Goal: Task Accomplishment & Management: Complete application form

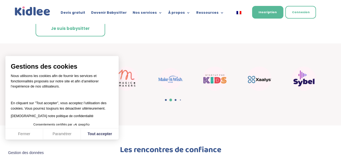
scroll to position [174, 0]
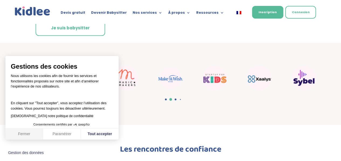
click at [27, 135] on button "Fermer" at bounding box center [24, 133] width 38 height 11
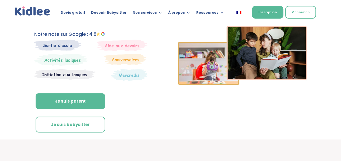
scroll to position [78, 0]
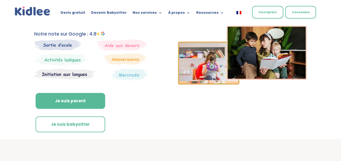
click at [273, 11] on link "Inscription" at bounding box center [267, 12] width 31 height 13
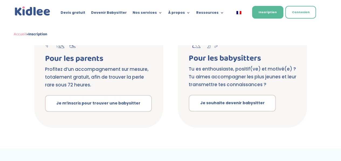
scroll to position [133, 0]
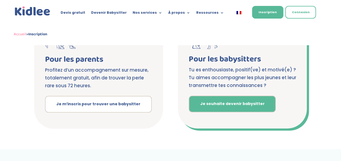
click at [201, 110] on link "Je souhaite devenir babysitter" at bounding box center [232, 104] width 87 height 17
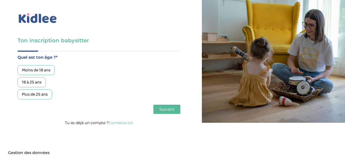
click at [37, 85] on div "18 à 25 ans" at bounding box center [32, 82] width 28 height 10
click at [175, 110] on button "Suivant" at bounding box center [166, 109] width 27 height 9
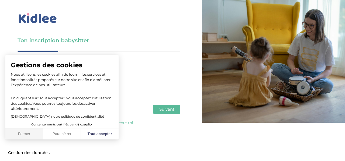
click at [33, 133] on button "Fermer" at bounding box center [24, 133] width 38 height 11
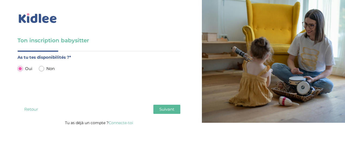
click at [176, 108] on button "Suivant" at bounding box center [166, 109] width 27 height 9
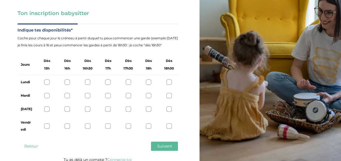
scroll to position [27, 0]
click at [148, 83] on div at bounding box center [148, 81] width 5 height 5
click at [69, 96] on div at bounding box center [67, 95] width 5 height 5
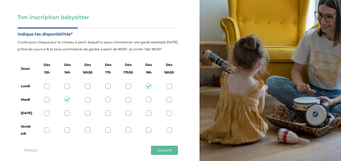
scroll to position [22, 0]
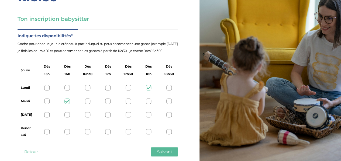
click at [48, 132] on div at bounding box center [46, 131] width 5 height 5
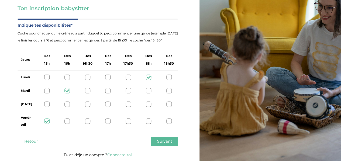
click at [172, 141] on button "Suivant" at bounding box center [164, 141] width 27 height 9
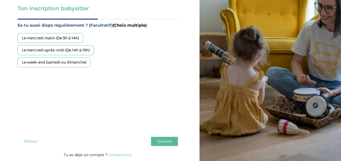
click at [79, 62] on div "Le week-end (samedi ou dimanche)" at bounding box center [54, 62] width 73 height 10
click at [155, 140] on button "Suivant" at bounding box center [164, 141] width 27 height 9
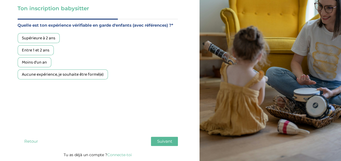
drag, startPoint x: 128, startPoint y: 105, endPoint x: 115, endPoint y: 106, distance: 13.3
click at [115, 106] on div "Quelle est ton expérience vérifiable en garde d'enfants (avec références) ?* Su…" at bounding box center [98, 77] width 160 height 110
click at [75, 76] on div "Aucune expérience, je souhaite être formé(e)" at bounding box center [63, 75] width 90 height 10
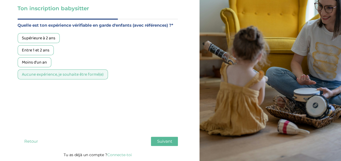
click at [162, 138] on button "Suivant" at bounding box center [164, 141] width 27 height 9
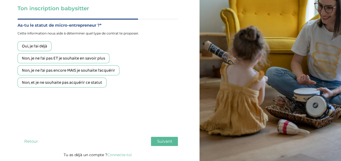
click at [85, 61] on div "Non, je ne l'ai pas ET je souhaite en savoir plus" at bounding box center [64, 58] width 92 height 10
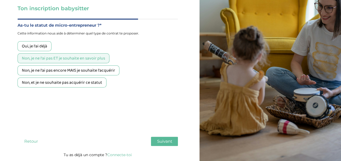
click at [158, 139] on span "Suivant" at bounding box center [164, 141] width 15 height 5
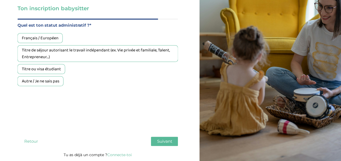
click at [55, 37] on div "Français / Européen" at bounding box center [40, 38] width 45 height 10
click at [170, 139] on span "Suivant" at bounding box center [164, 141] width 15 height 5
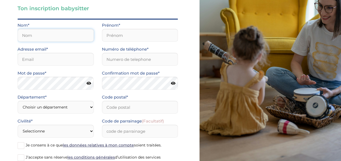
click at [56, 40] on input "text" at bounding box center [56, 35] width 76 height 13
type input "Lesueur"
click at [107, 33] on input "text" at bounding box center [140, 35] width 76 height 13
click at [113, 36] on input "EMilie" at bounding box center [140, 35] width 76 height 13
type input "Emilie"
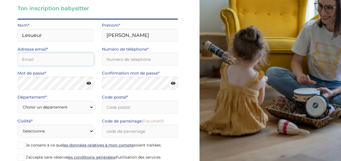
click at [77, 59] on input "email" at bounding box center [56, 59] width 76 height 13
type input "[EMAIL_ADDRESS][DOMAIN_NAME]"
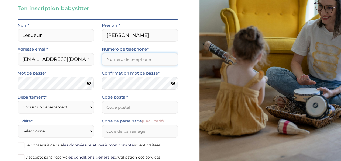
click at [121, 62] on input "Numéro de téléphone*" at bounding box center [140, 59] width 76 height 13
type input "0602153551"
click at [88, 84] on icon at bounding box center [88, 83] width 5 height 4
click at [87, 84] on icon at bounding box center [88, 83] width 5 height 4
click at [56, 106] on select "Choisir un département Paris (75) Hauts-de-Seine (92) Yvelines (78) Val-de-Marn…" at bounding box center [56, 107] width 76 height 13
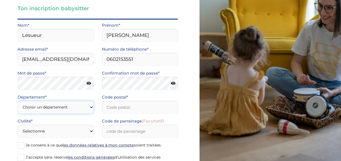
select select "95"
click at [18, 101] on select "Choisir un département Paris (75) Hauts-de-Seine (92) Yvelines (78) Val-de-Marn…" at bounding box center [56, 107] width 76 height 13
click at [112, 106] on input "Code postal*" at bounding box center [140, 107] width 76 height 13
type input "95000"
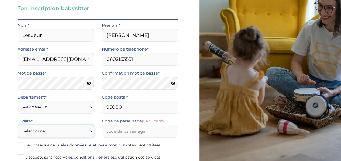
click at [40, 132] on select "Selectionne Mr Mme" at bounding box center [56, 131] width 76 height 13
select select "1"
click at [18, 125] on select "Selectionne Mr Mme" at bounding box center [56, 131] width 76 height 13
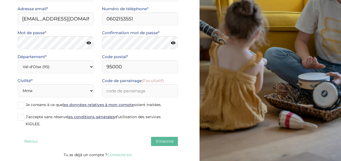
click at [22, 119] on span at bounding box center [21, 117] width 7 height 7
click at [0, 0] on input "J’accepte sans réserve les conditions générales d’utilisation des services KIDL…" at bounding box center [0, 0] width 0 height 0
click at [21, 108] on span at bounding box center [21, 105] width 7 height 7
click at [0, 0] on input "Je consens à ce que les données relatives à mon compte soient traitées." at bounding box center [0, 0] width 0 height 0
click at [172, 144] on span "S'inscrire" at bounding box center [164, 141] width 18 height 5
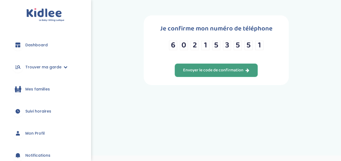
click at [236, 69] on div "Envoyer le code de confirmation" at bounding box center [216, 70] width 66 height 6
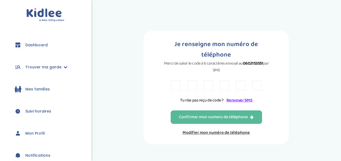
click at [199, 80] on div at bounding box center [216, 85] width 90 height 10
click at [178, 80] on input "text" at bounding box center [175, 85] width 9 height 10
type input "6"
type input "9"
type input "L"
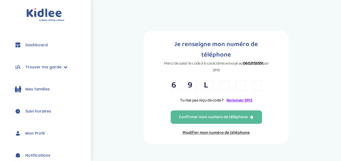
type input "4"
type input "5"
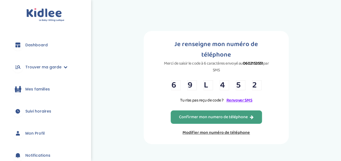
type input "2"
click at [189, 110] on button "Confirmer mon numero de téléphone" at bounding box center [216, 116] width 91 height 13
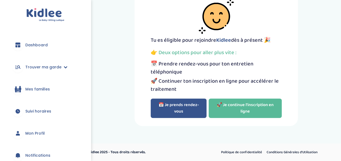
scroll to position [38, 0]
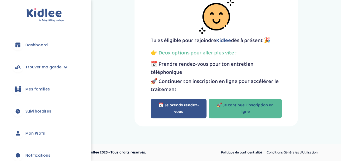
click at [256, 109] on link "🚀 Je continue l'inscription en ligne" at bounding box center [245, 108] width 73 height 19
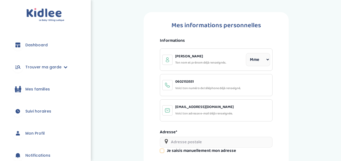
select select "1"
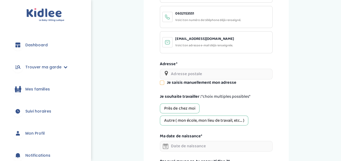
scroll to position [69, 0]
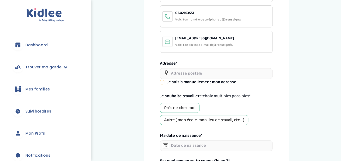
click at [201, 74] on input "text" at bounding box center [216, 73] width 112 height 11
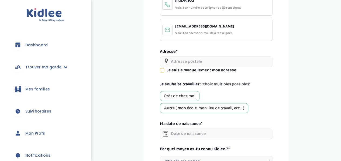
scroll to position [80, 0]
click at [204, 108] on div "Autre ( mon école, mon lieu de travail, etc... )" at bounding box center [204, 108] width 88 height 10
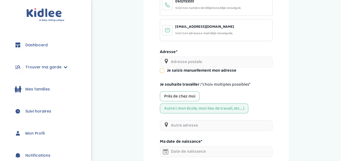
click at [189, 96] on div "Près de chez moi" at bounding box center [180, 96] width 40 height 10
click at [186, 61] on input "text" at bounding box center [216, 62] width 112 height 11
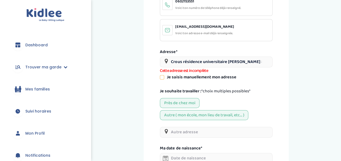
click at [210, 62] on input "Crous résidence universitaire [PERSON_NAME] 8 Mail [DEMOGRAPHIC_DATA] Lussac" at bounding box center [216, 62] width 112 height 11
click at [215, 61] on input "Crous résidence universitaire [PERSON_NAME] 8 Mail [DEMOGRAPHIC_DATA] Lussac" at bounding box center [216, 62] width 112 height 11
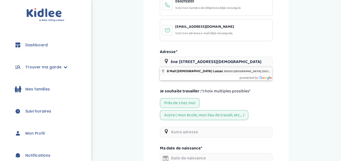
type input "8 Mail [DEMOGRAPHIC_DATA] Lussac, 95000 [GEOGRAPHIC_DATA], [GEOGRAPHIC_DATA]"
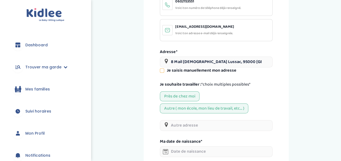
scroll to position [127, 0]
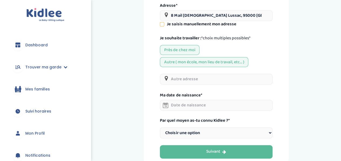
click at [211, 79] on input "text" at bounding box center [216, 79] width 112 height 11
click at [211, 79] on input "[GEOGRAPHIC_DATA]" at bounding box center [216, 79] width 112 height 11
click at [227, 81] on input "[GEOGRAPHIC_DATA]" at bounding box center [216, 79] width 112 height 11
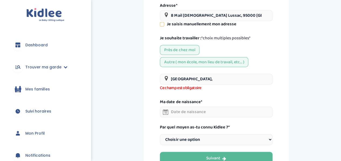
click at [284, 93] on div "Mes informations personnelles Informations [PERSON_NAME] nom et prénom déjà ren…" at bounding box center [216, 30] width 145 height 288
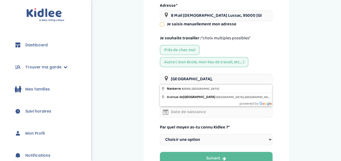
drag, startPoint x: 238, startPoint y: 80, endPoint x: 150, endPoint y: 77, distance: 88.7
click at [150, 77] on div "Mes informations personnelles Informations [PERSON_NAME] nom et prénom déjà ren…" at bounding box center [216, 30] width 145 height 288
paste input "[STREET_ADDRESS] [GEOGRAPHIC_DATA], [GEOGRAPHIC_DATA]"
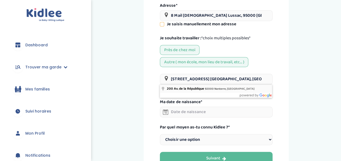
type input "[STREET_ADDRESS] [GEOGRAPHIC_DATA], [GEOGRAPHIC_DATA], [GEOGRAPHIC_DATA]"
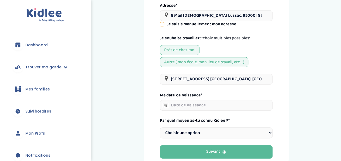
click at [201, 106] on input "text" at bounding box center [216, 105] width 112 height 11
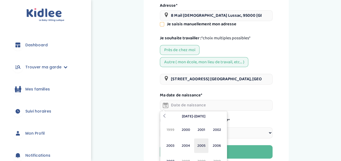
click at [203, 147] on span "2005" at bounding box center [201, 145] width 14 height 15
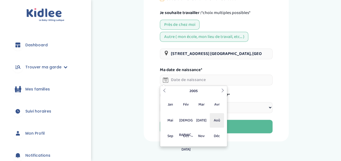
scroll to position [152, 0]
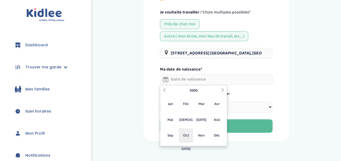
click at [186, 135] on span "Oct" at bounding box center [186, 135] width 14 height 15
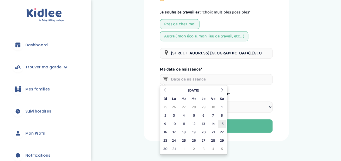
click at [222, 125] on td "15" at bounding box center [222, 124] width 8 height 8
type input "[DATE]"
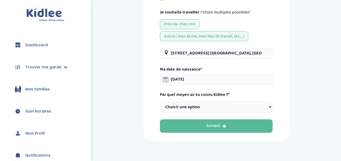
click at [214, 107] on select "Choisir une option Bouche à Oreille Google Plateforme Gens de confiance Faceboo…" at bounding box center [216, 107] width 112 height 11
select select "1"
click at [160, 102] on select "Choisir une option Bouche à Oreille Google Plateforme Gens de confiance Faceboo…" at bounding box center [216, 107] width 112 height 11
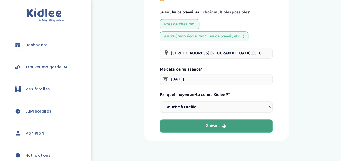
click at [205, 125] on button "Suivant" at bounding box center [216, 125] width 112 height 13
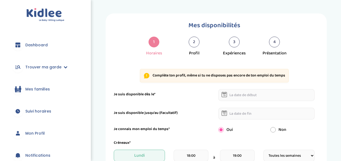
select select "1"
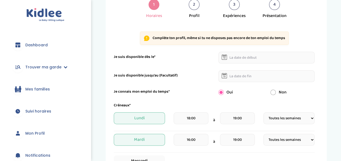
scroll to position [39, 0]
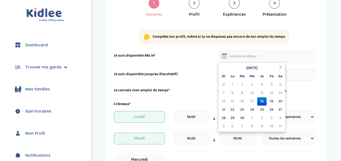
click at [234, 58] on input "text" at bounding box center [266, 56] width 96 height 12
click at [221, 112] on td "21" at bounding box center [223, 110] width 8 height 8
type input "21-09-2025"
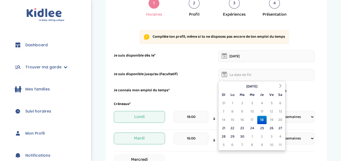
click at [243, 75] on input "text" at bounding box center [266, 75] width 96 height 12
click at [278, 87] on th at bounding box center [280, 86] width 8 height 8
click at [277, 86] on th at bounding box center [280, 86] width 8 height 8
click at [313, 74] on input "text" at bounding box center [266, 75] width 96 height 12
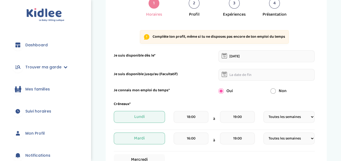
click at [196, 89] on div "Je connais mon emploi du temps*" at bounding box center [162, 91] width 105 height 6
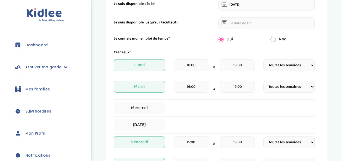
scroll to position [91, 0]
click at [293, 67] on select "Fréquence Toutes les semaines Toutes les 2 semaines Tous les mois" at bounding box center [288, 65] width 51 height 12
click at [293, 65] on select "Fréquence Toutes les semaines Toutes les 2 semaines Tous les mois" at bounding box center [288, 65] width 51 height 12
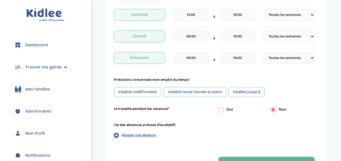
scroll to position [218, 0]
click at [184, 92] on div "Valable toute l'année scolaire" at bounding box center [194, 92] width 63 height 10
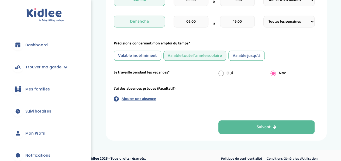
scroll to position [260, 0]
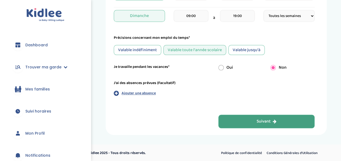
click at [247, 121] on button "Suivant" at bounding box center [266, 121] width 96 height 13
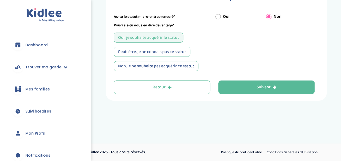
scroll to position [20, 0]
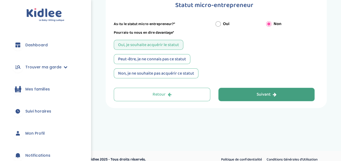
click at [243, 96] on button "Suivant" at bounding box center [266, 94] width 96 height 13
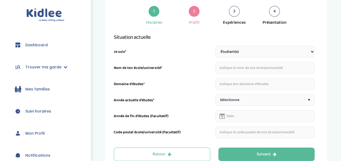
click at [246, 68] on input "text" at bounding box center [264, 68] width 99 height 12
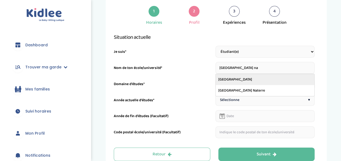
type input "[GEOGRAPHIC_DATA]"
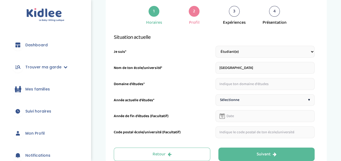
click at [254, 84] on input "text" at bounding box center [264, 84] width 99 height 12
type input "Archéologie"
click at [249, 101] on div "Sélectionne ▾" at bounding box center [264, 100] width 99 height 12
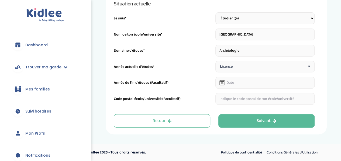
click at [238, 101] on input "text" at bounding box center [264, 99] width 99 height 12
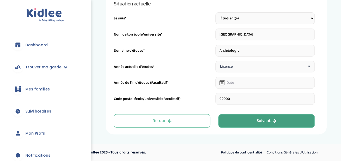
type input "92000"
click at [237, 122] on button "Suivant" at bounding box center [266, 120] width 96 height 13
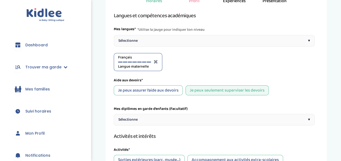
scroll to position [42, 0]
click at [171, 95] on div "Langues et compétences académiques Mes langues* *Utilise la jauge pour indiquer…" at bounding box center [214, 151] width 201 height 281
click at [168, 121] on div "Sélectionne ▾" at bounding box center [214, 120] width 201 height 12
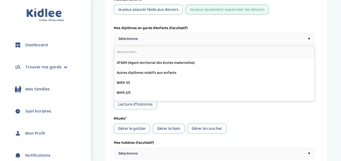
scroll to position [123, 0]
click at [200, 110] on div "Langues et compétences académiques Mes langues* *Utilise la jauge pour indiquer…" at bounding box center [214, 70] width 201 height 281
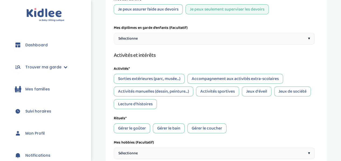
click at [159, 78] on div "Sorties extérieures (parc, musée...)" at bounding box center [149, 79] width 71 height 10
click at [175, 97] on div "Sorties extérieures (parc, musée...) Accompagnement aux activités extra-scolair…" at bounding box center [214, 91] width 201 height 35
click at [183, 93] on div "Activités manuelles (dessin, peinture...)" at bounding box center [153, 91] width 79 height 10
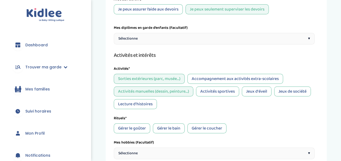
click at [285, 91] on div "Jeux de société" at bounding box center [292, 91] width 37 height 10
click at [147, 103] on div "Lecture d'histoires" at bounding box center [135, 104] width 43 height 10
click at [229, 77] on div "Accompagnement aux activités extra-scolaires" at bounding box center [235, 79] width 96 height 10
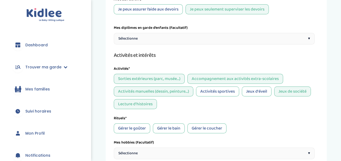
scroll to position [185, 0]
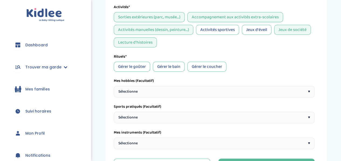
click at [142, 68] on div "Gérer le goûter" at bounding box center [132, 67] width 36 height 10
click at [204, 69] on div "Gérer le coucher" at bounding box center [206, 67] width 39 height 10
click at [152, 93] on div "Sélectionne ▾" at bounding box center [214, 92] width 201 height 12
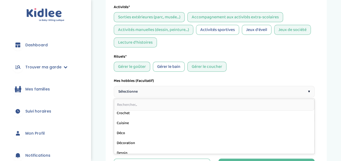
scroll to position [102, 0]
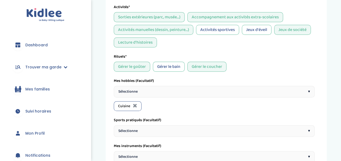
click at [150, 92] on div "Sélectionne ▾" at bounding box center [214, 92] width 201 height 12
click at [168, 96] on div "Sélectionne ▾" at bounding box center [214, 92] width 201 height 12
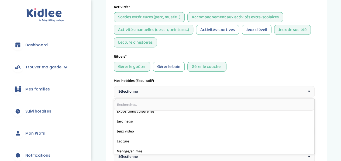
scroll to position [154, 0]
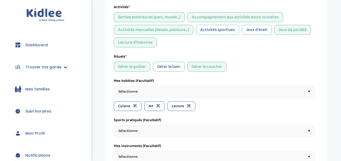
click at [176, 92] on div "Sélectionne ▾" at bounding box center [214, 92] width 201 height 12
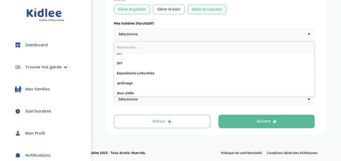
scroll to position [134, 0]
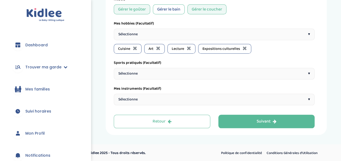
click at [159, 33] on div "Sélectionne ▾" at bounding box center [214, 35] width 201 height 12
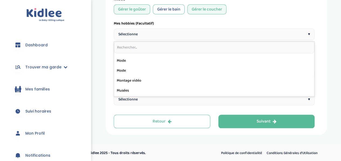
scroll to position [218, 0]
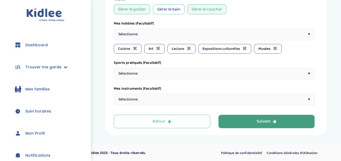
click at [226, 117] on button "Suivant" at bounding box center [266, 121] width 96 height 13
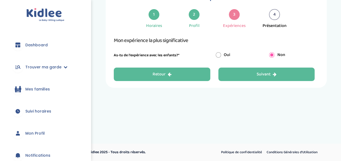
scroll to position [20, 0]
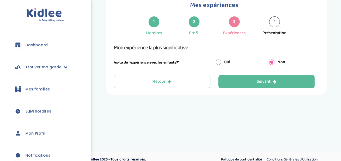
click at [219, 62] on input "radio" at bounding box center [218, 62] width 5 height 5
radio input "true"
radio input "false"
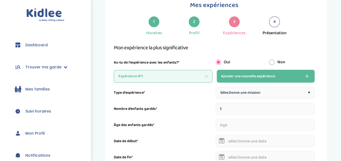
click at [225, 95] on span "Sélectionne une mission" at bounding box center [240, 93] width 40 height 6
type input "2"
click at [311, 107] on input "2" at bounding box center [265, 109] width 99 height 12
click at [243, 125] on input "number" at bounding box center [239, 125] width 47 height 12
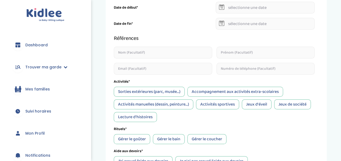
scroll to position [154, 0]
type input "0"
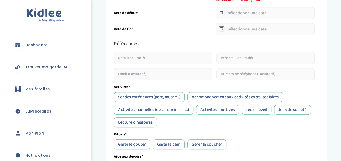
scroll to position [160, 0]
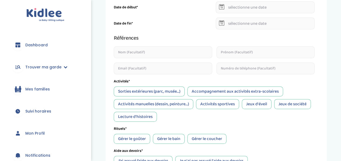
click at [164, 102] on div "Activités manuelles (dessin, peinture...)" at bounding box center [153, 104] width 79 height 10
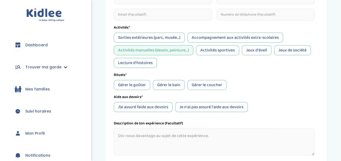
scroll to position [214, 0]
click at [195, 107] on div "Je n'ai pas assuré l'aide aux devoirs" at bounding box center [211, 107] width 72 height 10
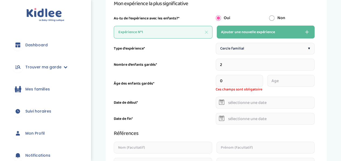
scroll to position [62, 0]
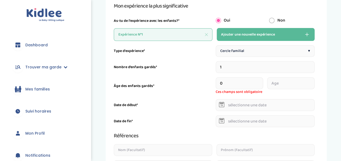
type input "1"
click at [311, 68] on input "1" at bounding box center [265, 67] width 99 height 12
click at [242, 83] on input "number" at bounding box center [265, 83] width 99 height 12
type input "9"
click at [237, 102] on input "text" at bounding box center [265, 105] width 99 height 12
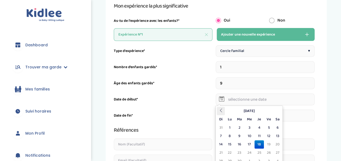
click at [222, 110] on icon at bounding box center [221, 111] width 4 height 4
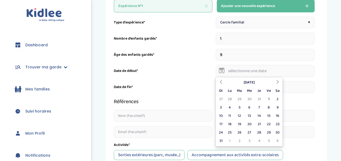
scroll to position [91, 0]
click at [220, 117] on td "10" at bounding box center [221, 115] width 8 height 8
type input "10-08-2025"
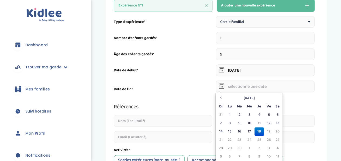
click at [272, 88] on input "text" at bounding box center [265, 87] width 99 height 12
click at [220, 97] on icon at bounding box center [221, 98] width 4 height 4
click at [278, 130] on td "16" at bounding box center [277, 131] width 8 height 8
type input "16-08-2025"
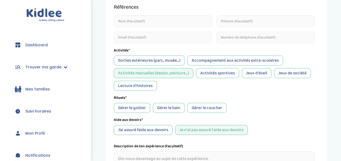
scroll to position [186, 0]
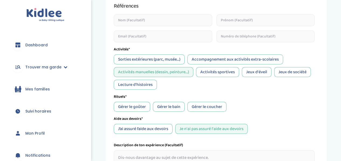
click at [146, 85] on div "Lecture d'histoires" at bounding box center [135, 85] width 43 height 10
click at [288, 73] on div "Jeux de société" at bounding box center [292, 72] width 37 height 10
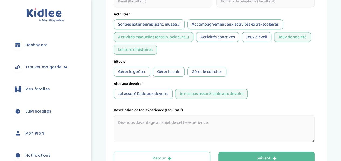
scroll to position [236, 0]
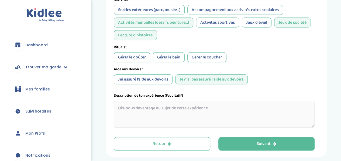
click at [141, 58] on div "Gérer le goûter" at bounding box center [132, 57] width 36 height 10
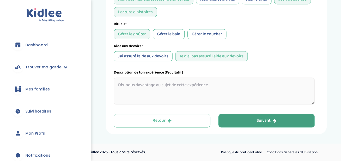
click at [232, 121] on button "Suivant" at bounding box center [266, 120] width 96 height 13
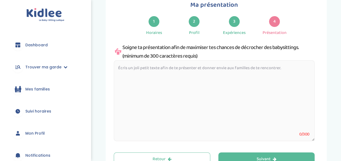
scroll to position [20, 0]
click at [186, 69] on textarea at bounding box center [214, 101] width 201 height 81
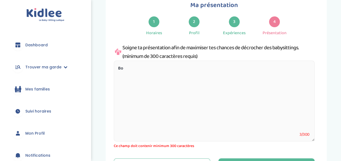
type textarea "B"
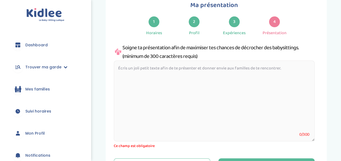
type textarea "K"
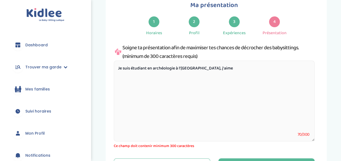
type textarea "Je suis étudiant en archéologie à l'Université Paris Nanterre, j'aime"
